Goal: Information Seeking & Learning: Learn about a topic

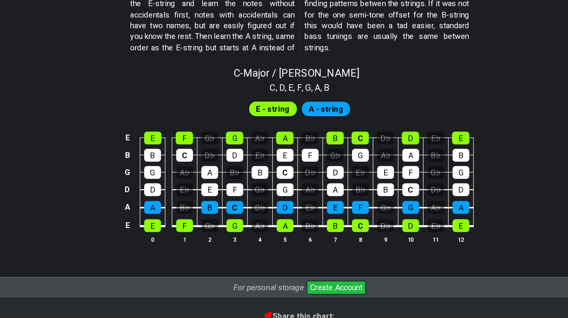
scroll to position [742, 0]
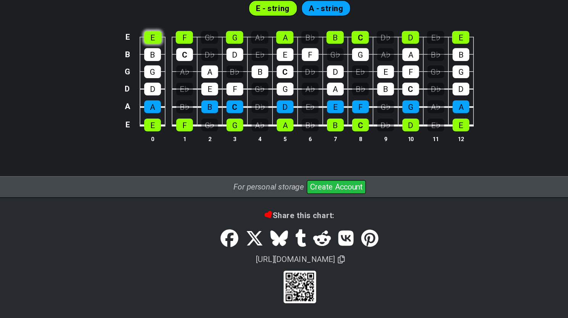
click at [173, 101] on section "E - string A - string E E F G♭ G A♭ A B♭ B C D♭ D E♭ E B B C D♭ D E♭ E F G♭ G A…" at bounding box center [284, 130] width 568 height 126
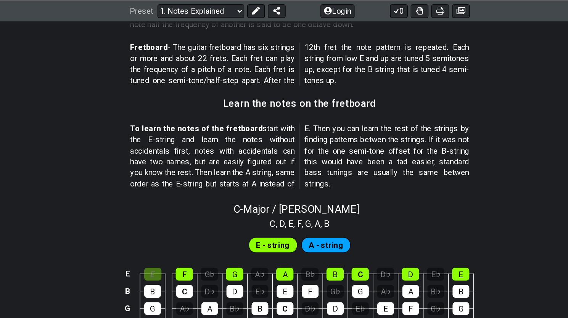
scroll to position [630, 0]
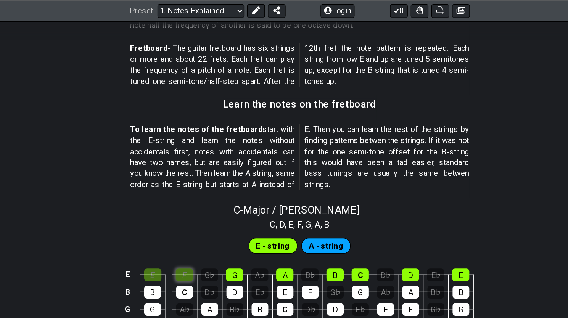
click at [196, 209] on div "F" at bounding box center [194, 213] width 13 height 10
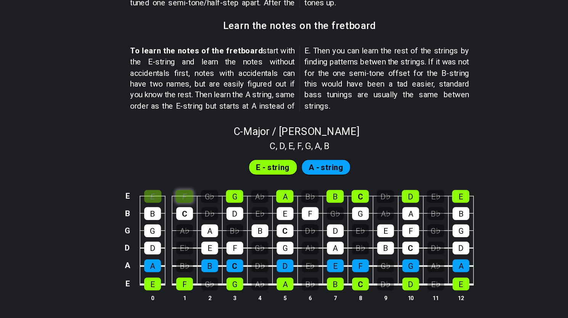
click at [193, 208] on div "F" at bounding box center [194, 213] width 13 height 10
click at [173, 209] on div "E" at bounding box center [170, 213] width 13 height 10
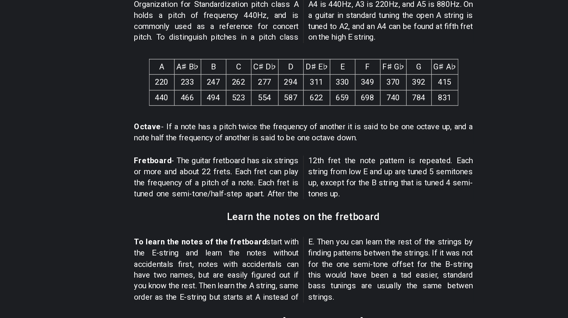
scroll to position [501, 0]
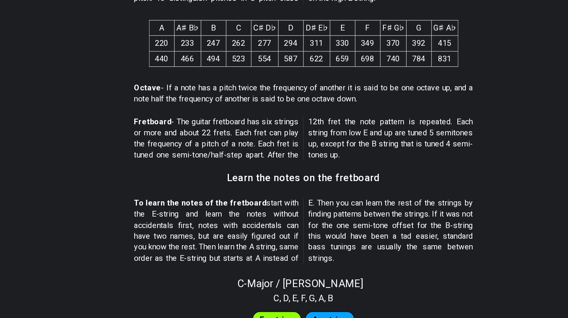
click at [246, 228] on strong "To learn the notes of the fretboard" at bounding box center [204, 228] width 103 height 7
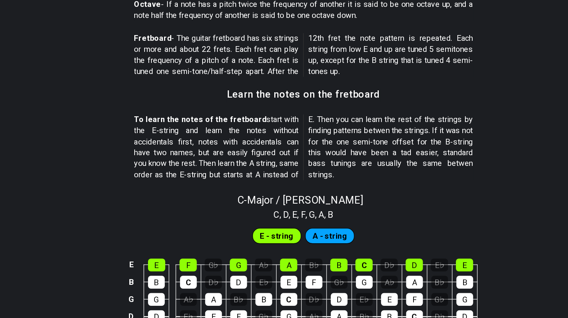
scroll to position [567, 0]
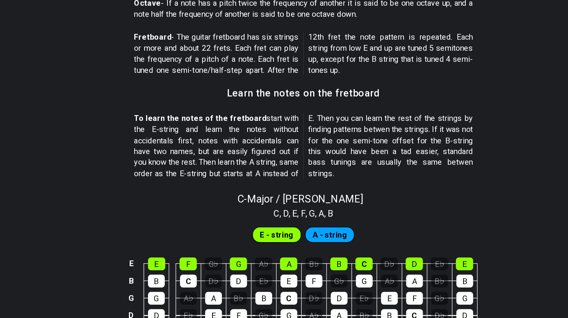
click at [271, 253] on span "E - string" at bounding box center [263, 253] width 26 height 11
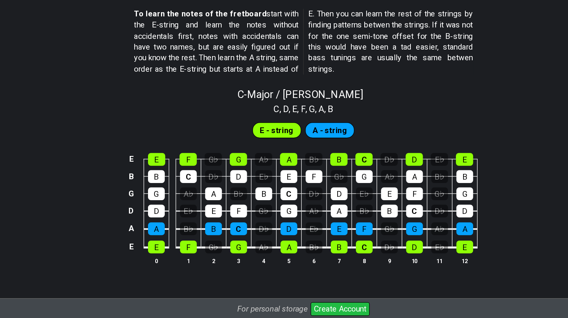
scroll to position [678, 0]
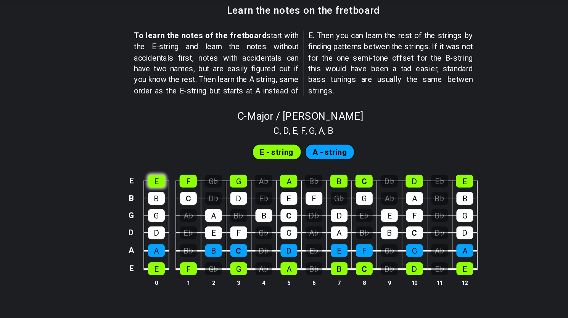
click at [166, 165] on div "E" at bounding box center [170, 165] width 13 height 10
click at [177, 165] on td "B" at bounding box center [170, 171] width 19 height 13
click at [174, 164] on div "E" at bounding box center [170, 165] width 13 height 10
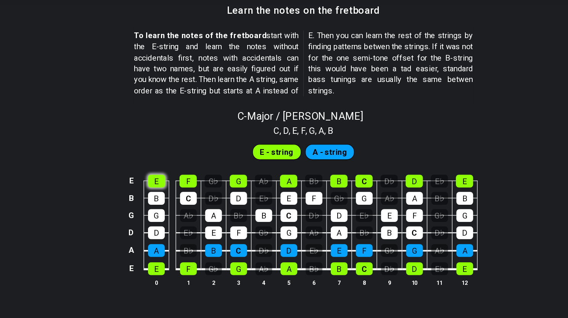
click at [174, 164] on div "E" at bounding box center [170, 165] width 13 height 10
click at [176, 163] on div "E" at bounding box center [170, 165] width 13 height 10
click at [200, 163] on div "F" at bounding box center [194, 165] width 13 height 10
click at [252, 143] on span "E - string" at bounding box center [263, 142] width 26 height 11
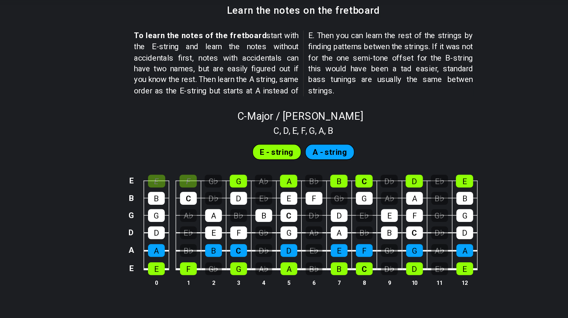
click at [297, 140] on span "A - string" at bounding box center [304, 142] width 27 height 11
click at [276, 163] on div "A" at bounding box center [272, 165] width 13 height 10
click at [275, 216] on div "D" at bounding box center [272, 219] width 13 height 10
click at [272, 164] on div "A" at bounding box center [272, 165] width 13 height 10
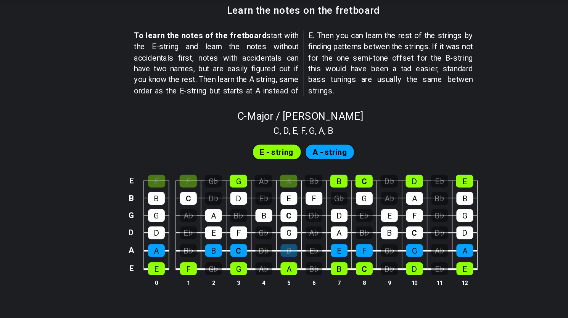
click at [273, 224] on td "A" at bounding box center [272, 226] width 19 height 14
click at [272, 218] on div "D" at bounding box center [272, 219] width 13 height 10
click at [269, 171] on td "E" at bounding box center [272, 171] width 19 height 13
click at [171, 165] on div "E" at bounding box center [170, 165] width 13 height 10
click at [198, 165] on div "F" at bounding box center [194, 165] width 13 height 10
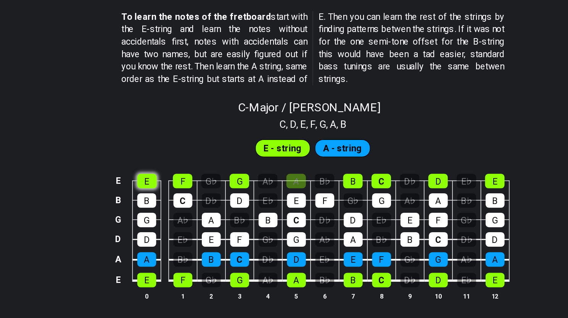
click at [168, 166] on div "E" at bounding box center [170, 165] width 13 height 10
click at [168, 176] on div "B" at bounding box center [170, 178] width 13 height 10
click at [174, 166] on div "E" at bounding box center [170, 165] width 13 height 10
click at [174, 173] on div "B" at bounding box center [170, 178] width 13 height 10
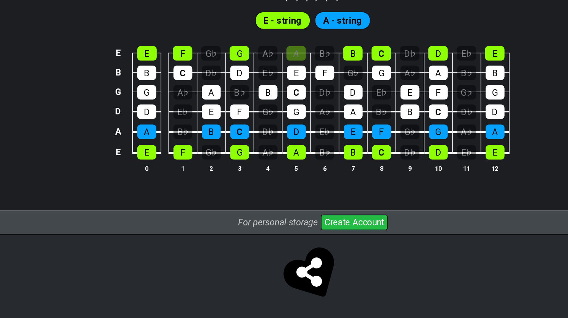
scroll to position [706, 0]
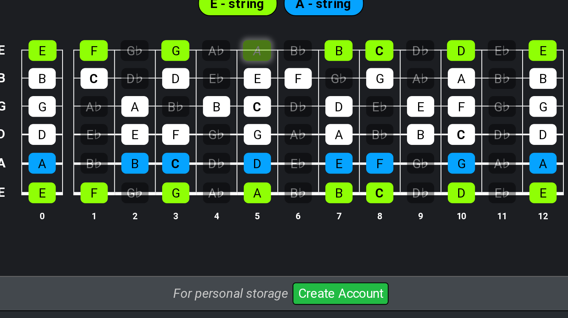
click at [270, 132] on div "A" at bounding box center [272, 137] width 13 height 10
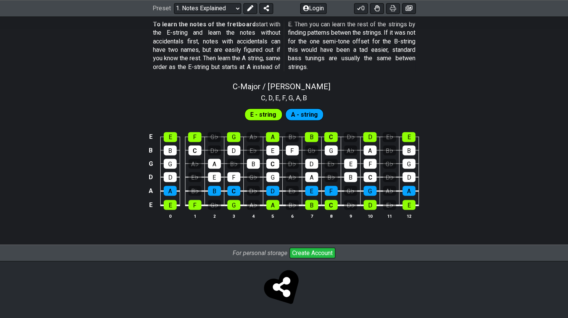
click at [302, 111] on span "A - string" at bounding box center [304, 114] width 27 height 11
click at [296, 113] on span "A - string" at bounding box center [304, 114] width 27 height 11
click at [262, 116] on span "E - string" at bounding box center [263, 114] width 26 height 11
click at [316, 108] on div "A - string" at bounding box center [304, 114] width 39 height 12
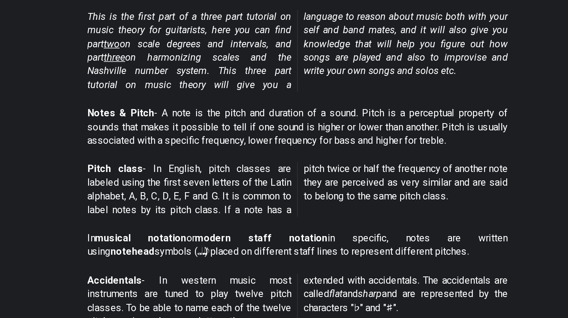
scroll to position [83, 0]
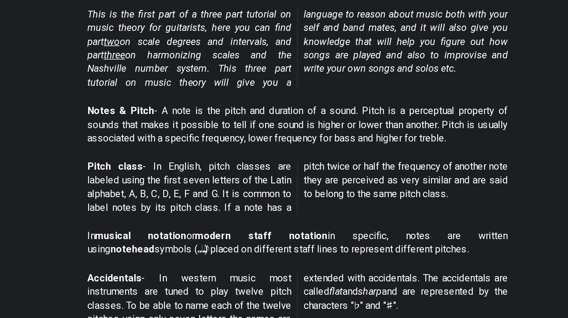
click at [186, 147] on em "This is the first part of a three part tutorial on music theory for guitarists,…" at bounding box center [284, 149] width 262 height 50
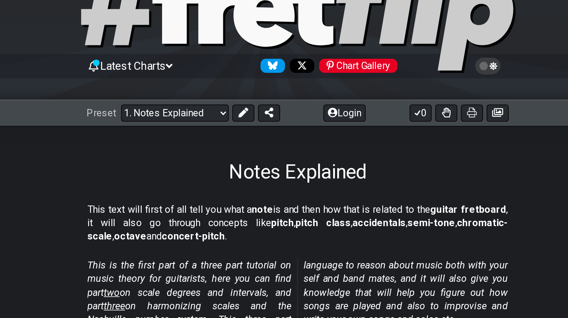
scroll to position [0, 0]
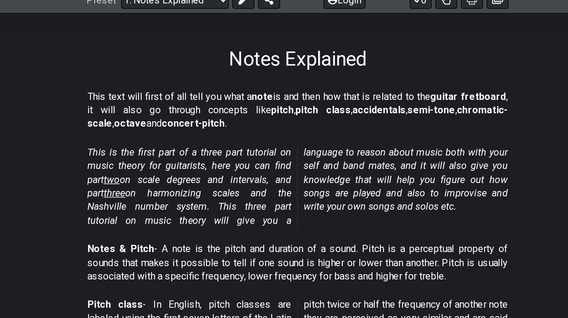
click at [172, 226] on span "two" at bounding box center [168, 228] width 10 height 7
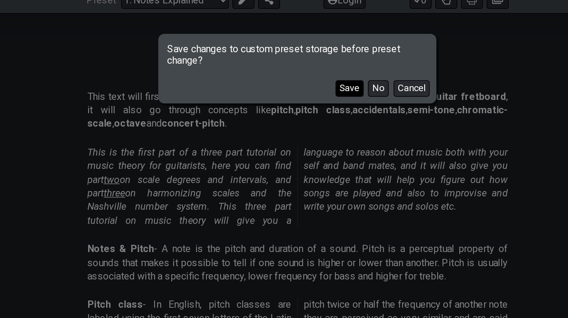
click at [319, 175] on button "Save" at bounding box center [317, 171] width 18 height 10
select select "/scale-degrees-and-intervals"
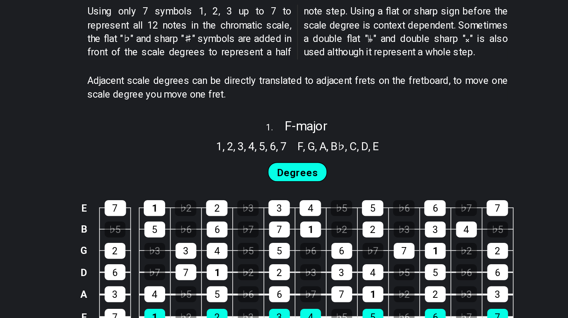
scroll to position [340, 0]
click at [172, 244] on div "7" at bounding box center [170, 245] width 13 height 10
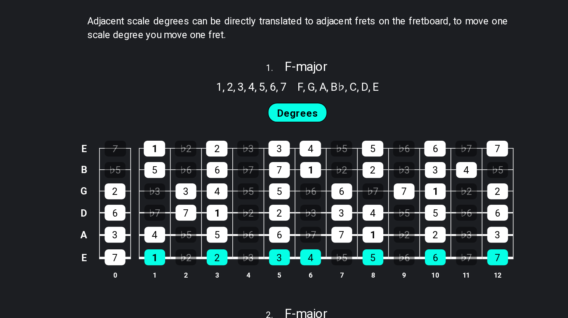
scroll to position [373, 0]
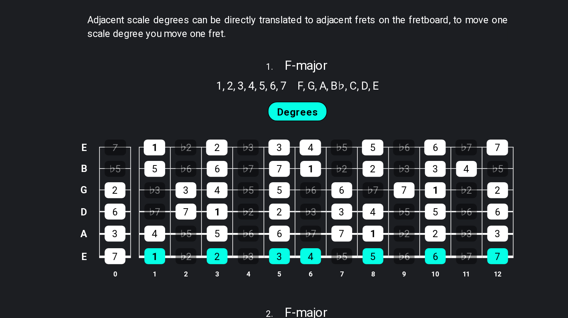
click at [277, 188] on span "Degrees" at bounding box center [284, 189] width 26 height 11
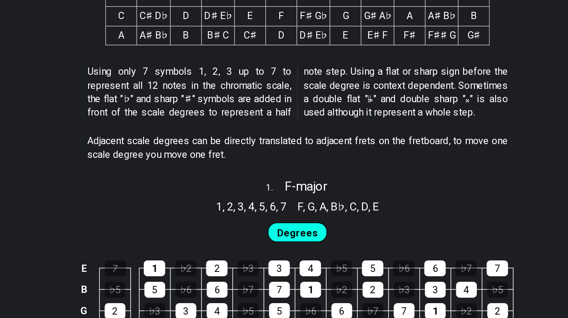
scroll to position [357, 0]
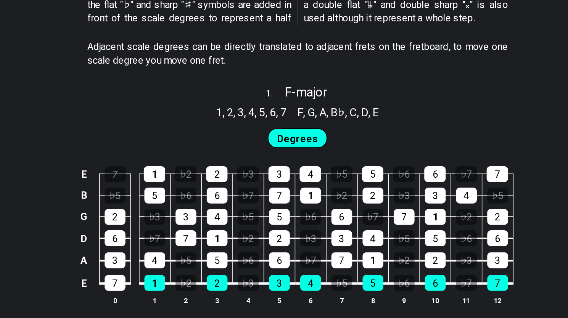
click at [285, 205] on span "Degrees" at bounding box center [284, 206] width 26 height 11
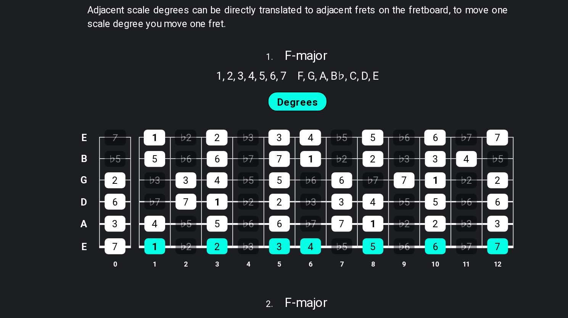
scroll to position [380, 0]
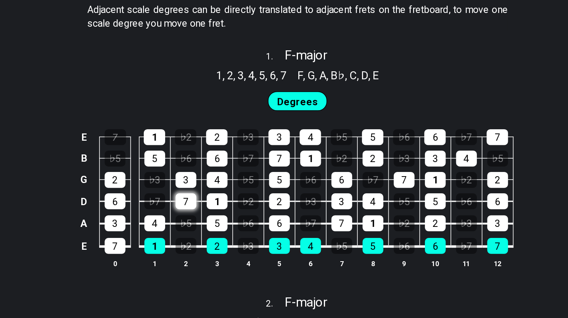
click at [214, 243] on div "7" at bounding box center [214, 245] width 13 height 10
click at [197, 243] on div "♭7" at bounding box center [194, 245] width 13 height 10
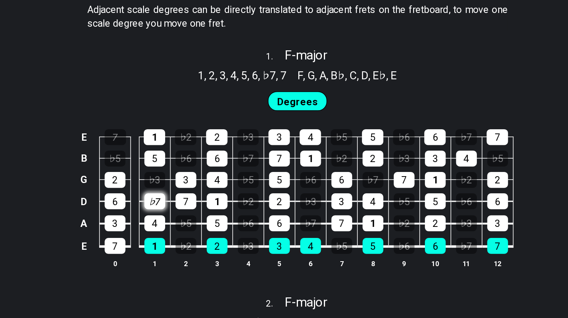
click at [197, 243] on div "♭7" at bounding box center [194, 245] width 13 height 10
click at [210, 243] on div "7" at bounding box center [214, 245] width 13 height 10
click at [214, 232] on div "3" at bounding box center [214, 231] width 13 height 10
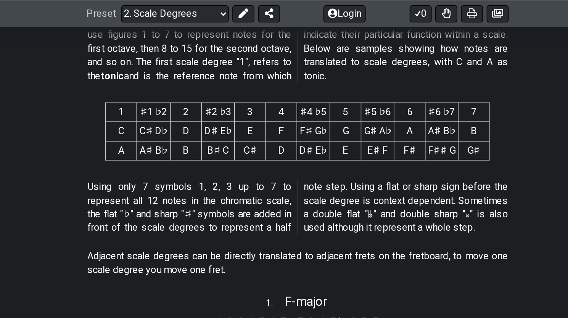
scroll to position [345, 0]
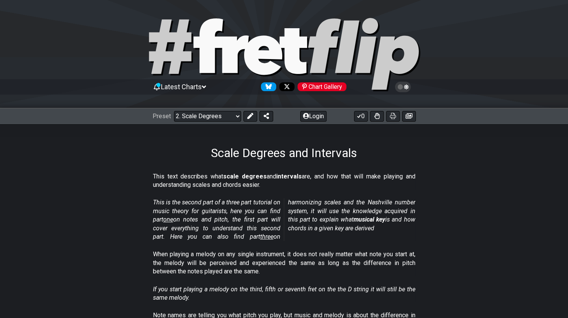
click at [360, 198] on div "This is the second part of a three part tutorial on music theory for guitarists…" at bounding box center [284, 221] width 262 height 52
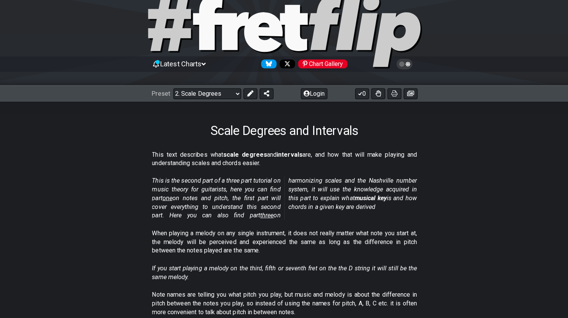
scroll to position [21, 0]
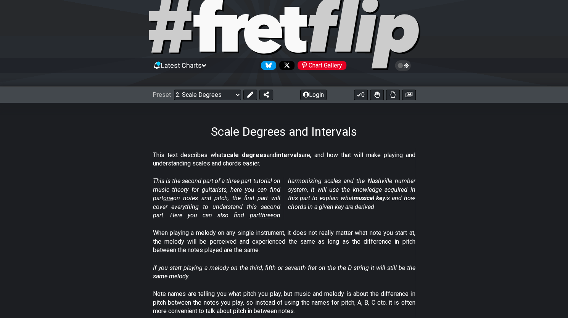
click at [198, 67] on span "Latest Charts" at bounding box center [181, 65] width 41 height 8
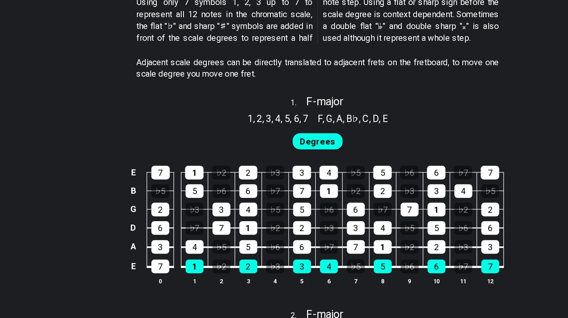
scroll to position [449, 0]
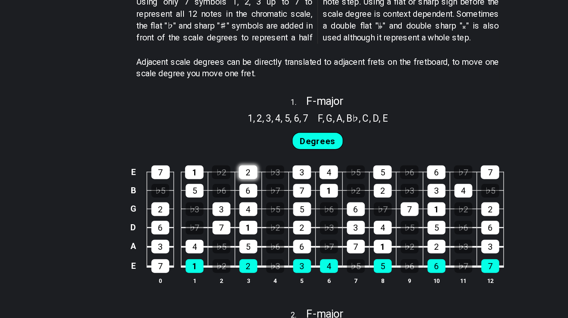
click at [236, 214] on div "2" at bounding box center [233, 212] width 13 height 10
click at [236, 221] on div "6" at bounding box center [233, 226] width 13 height 10
click at [219, 223] on div "♭6" at bounding box center [214, 226] width 13 height 10
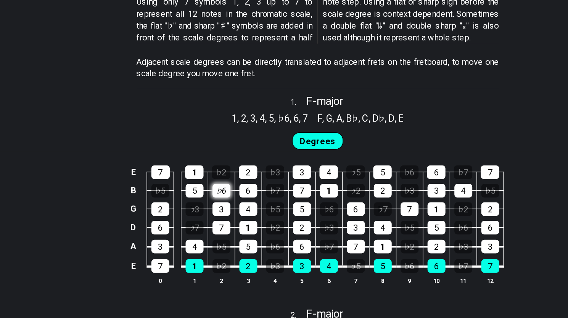
click at [219, 223] on div "♭6" at bounding box center [214, 226] width 13 height 10
click at [173, 211] on div "7" at bounding box center [170, 212] width 13 height 10
click at [191, 214] on div "1" at bounding box center [194, 212] width 13 height 10
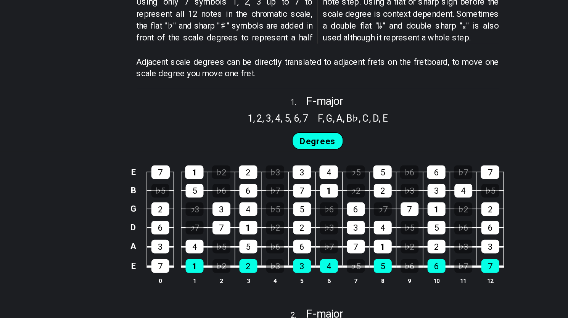
click at [274, 191] on span "Degrees" at bounding box center [284, 190] width 26 height 11
click at [270, 281] on div "3" at bounding box center [272, 280] width 13 height 10
click at [217, 221] on div "♭6" at bounding box center [214, 226] width 13 height 10
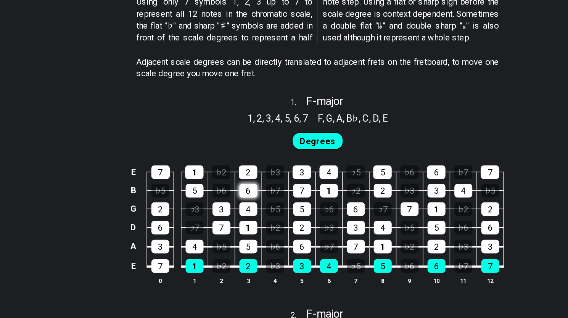
click at [239, 224] on div "6" at bounding box center [233, 226] width 13 height 10
click at [255, 225] on div "♭7" at bounding box center [253, 226] width 13 height 10
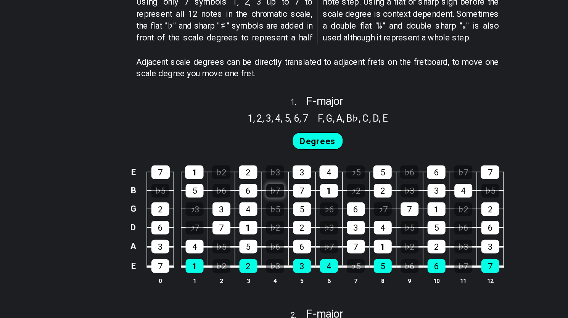
click at [255, 225] on div "♭7" at bounding box center [253, 226] width 13 height 10
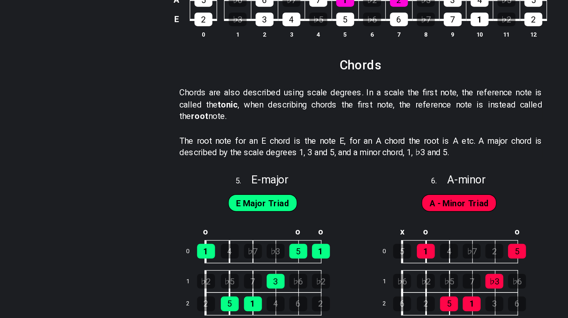
scroll to position [1223, 0]
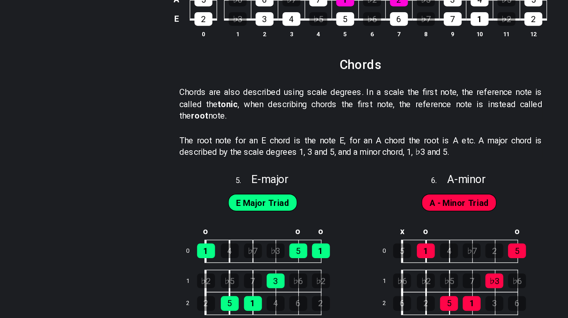
click at [210, 231] on span "E Major Triad" at bounding box center [213, 234] width 38 height 11
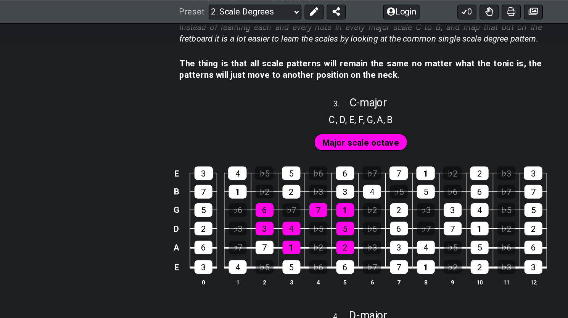
scroll to position [917, 0]
